Goal: Task Accomplishment & Management: Use online tool/utility

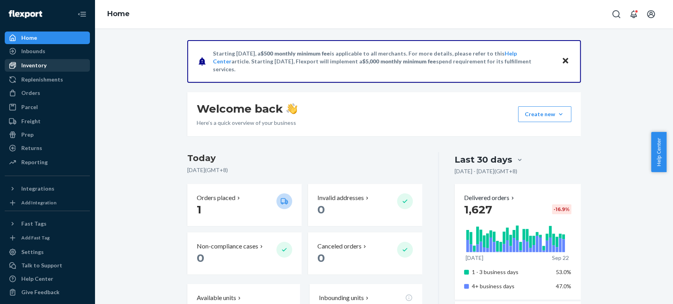
click at [37, 61] on div "Inventory" at bounding box center [33, 65] width 25 height 8
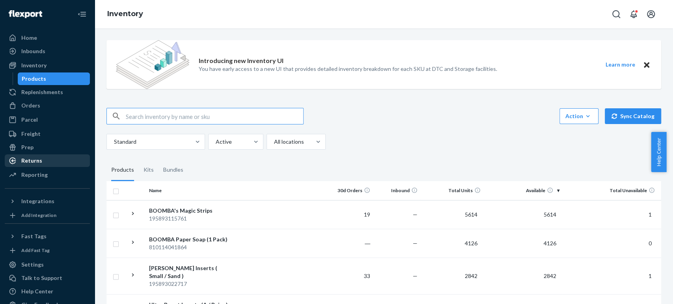
click at [56, 164] on div "Returns" at bounding box center [48, 160] width 84 height 11
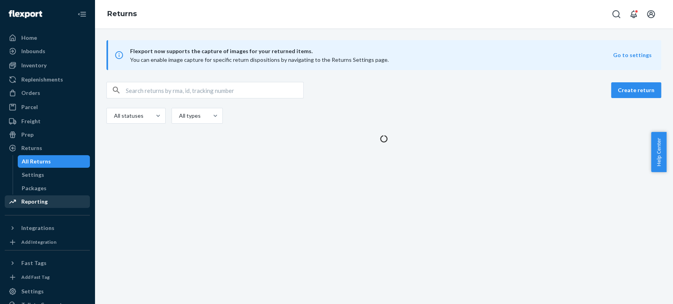
click at [36, 201] on div "Reporting" at bounding box center [34, 202] width 26 height 8
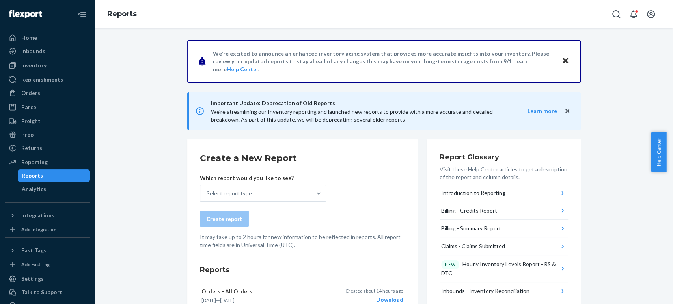
click at [268, 190] on div "Select report type" at bounding box center [255, 194] width 111 height 16
click at [207, 190] on input "Select report type" at bounding box center [206, 194] width 1 height 8
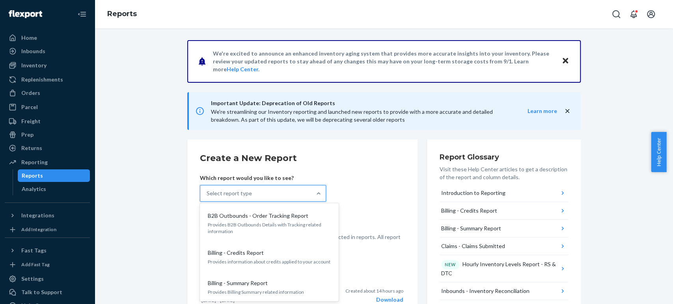
scroll to position [87, 0]
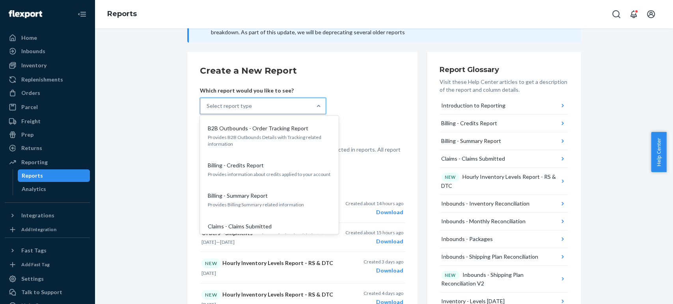
click at [231, 104] on div "Select report type" at bounding box center [228, 106] width 45 height 8
click at [207, 104] on input "option B2B Outbounds - Order Tracking Report focused, 1 of 33. 33 results avail…" at bounding box center [206, 106] width 1 height 8
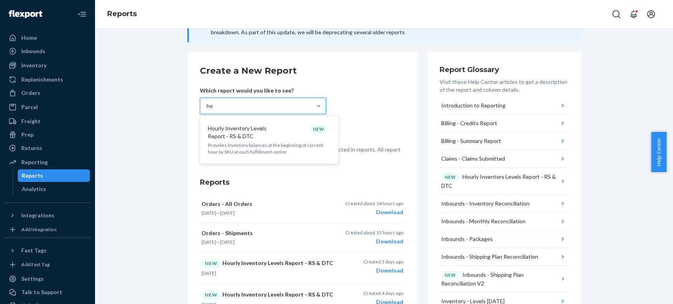
type input "hou"
click at [251, 125] on p "Hourly Inventory Levels Report - RS & DTC" at bounding box center [246, 133] width 76 height 16
click at [216, 110] on input "hou" at bounding box center [211, 106] width 10 height 8
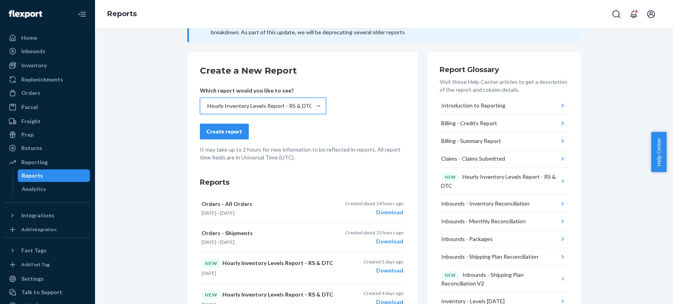
click at [236, 136] on button "Create report" at bounding box center [224, 132] width 49 height 16
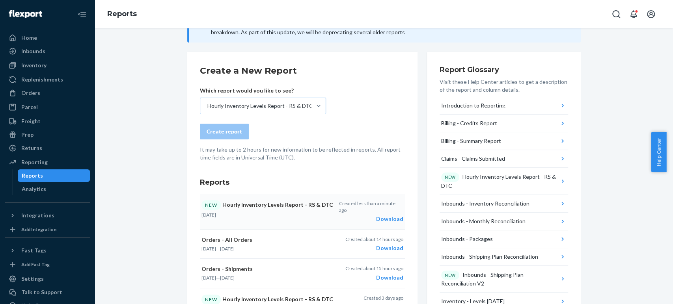
click at [385, 215] on div "Download" at bounding box center [371, 219] width 64 height 8
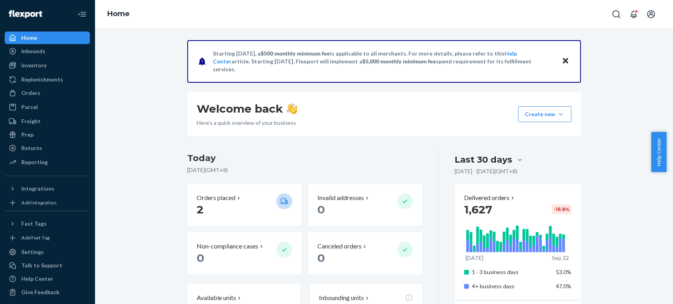
drag, startPoint x: 0, startPoint y: 0, endPoint x: 119, endPoint y: 87, distance: 147.6
drag, startPoint x: 615, startPoint y: 1, endPoint x: 32, endPoint y: 67, distance: 586.6
click at [32, 67] on div "Inventory" at bounding box center [33, 65] width 25 height 8
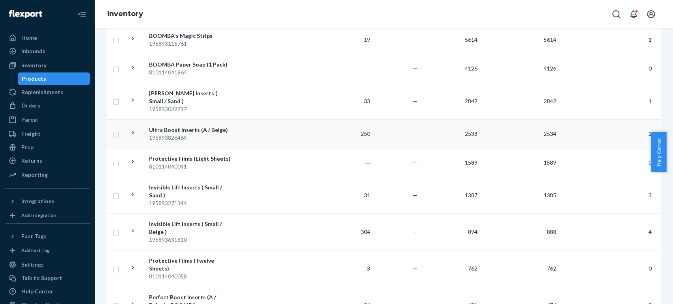
scroll to position [44, 0]
